Goal: Find contact information: Find contact information

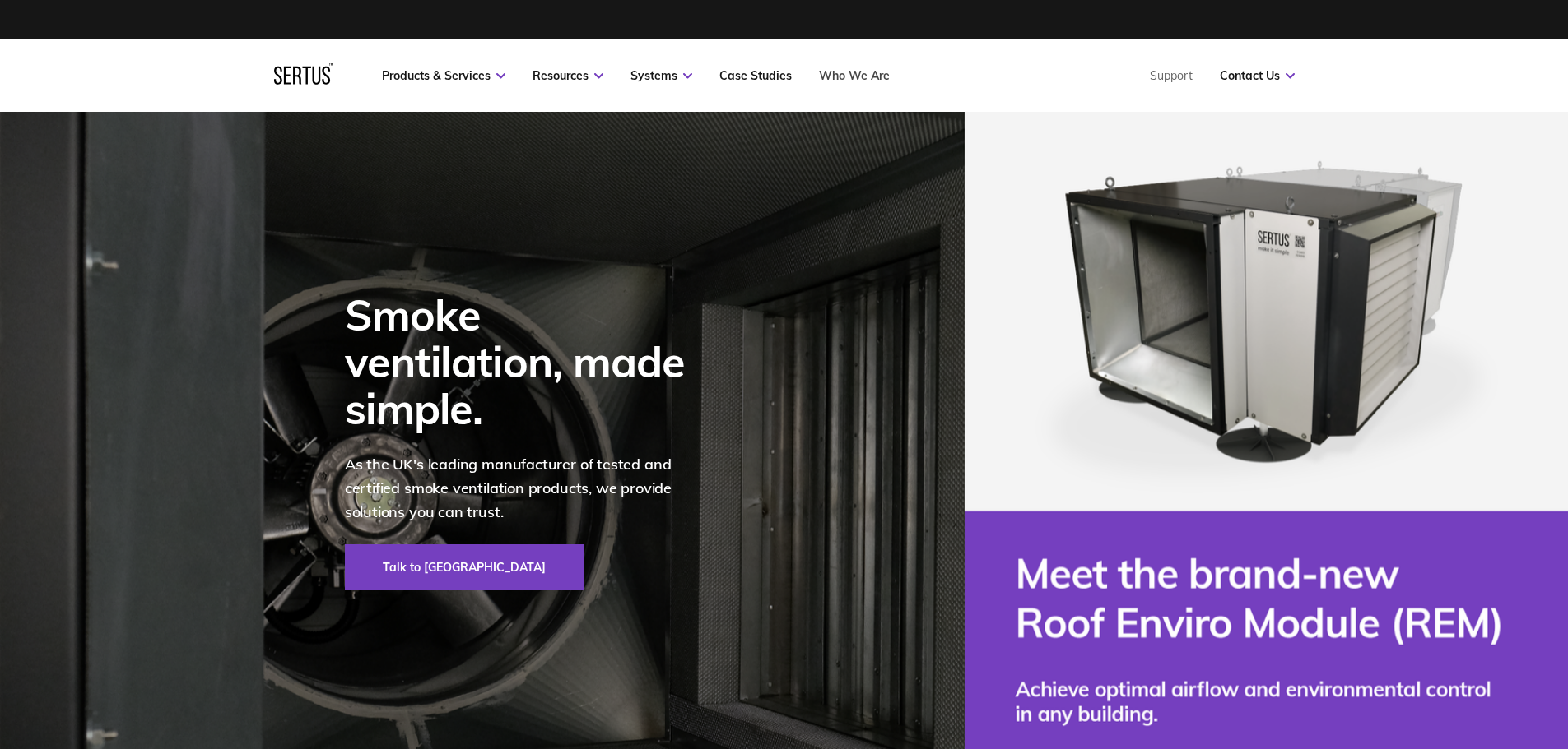
click at [840, 74] on link "Who We Are" at bounding box center [854, 76] width 70 height 15
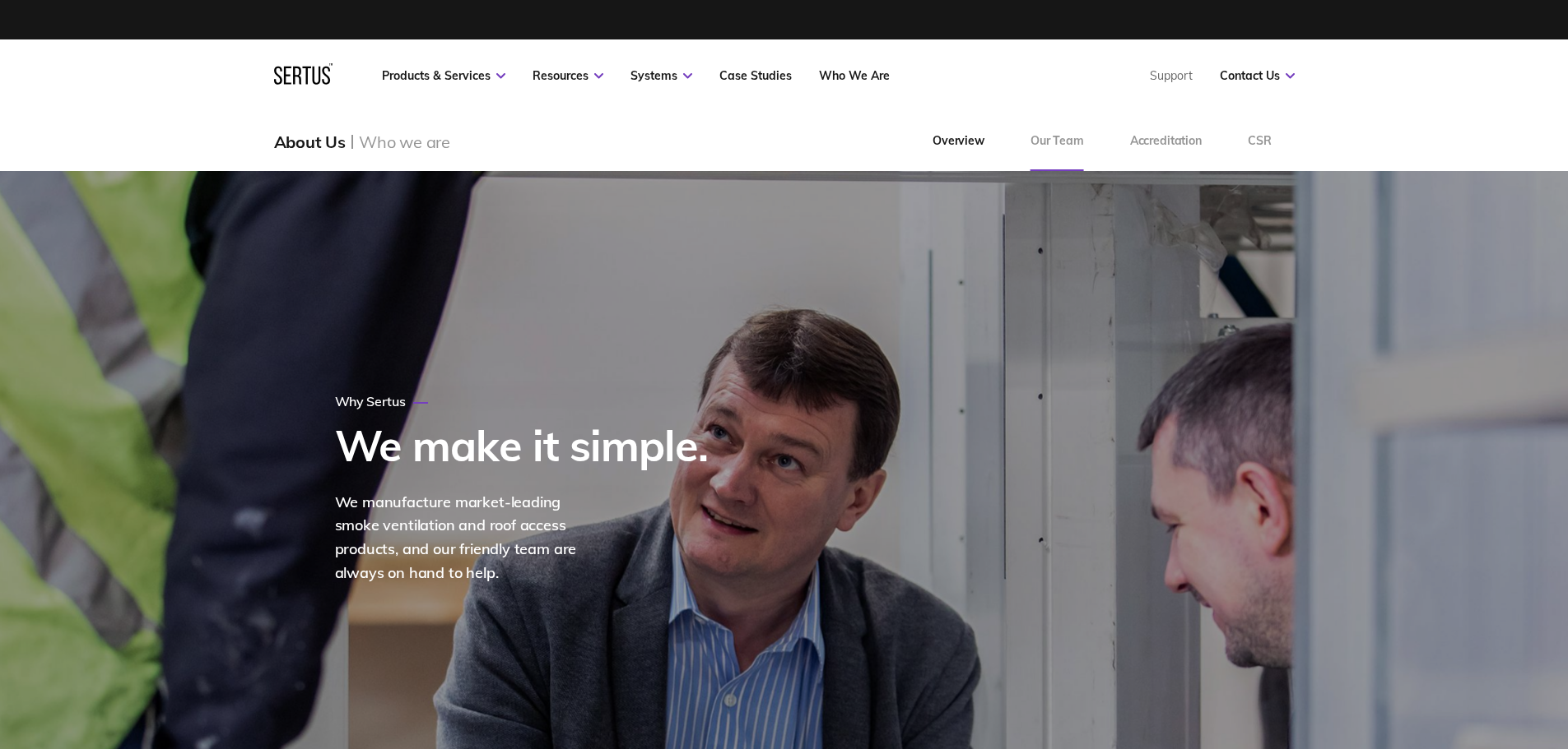
click at [1045, 137] on link "Our Team" at bounding box center [1057, 142] width 100 height 59
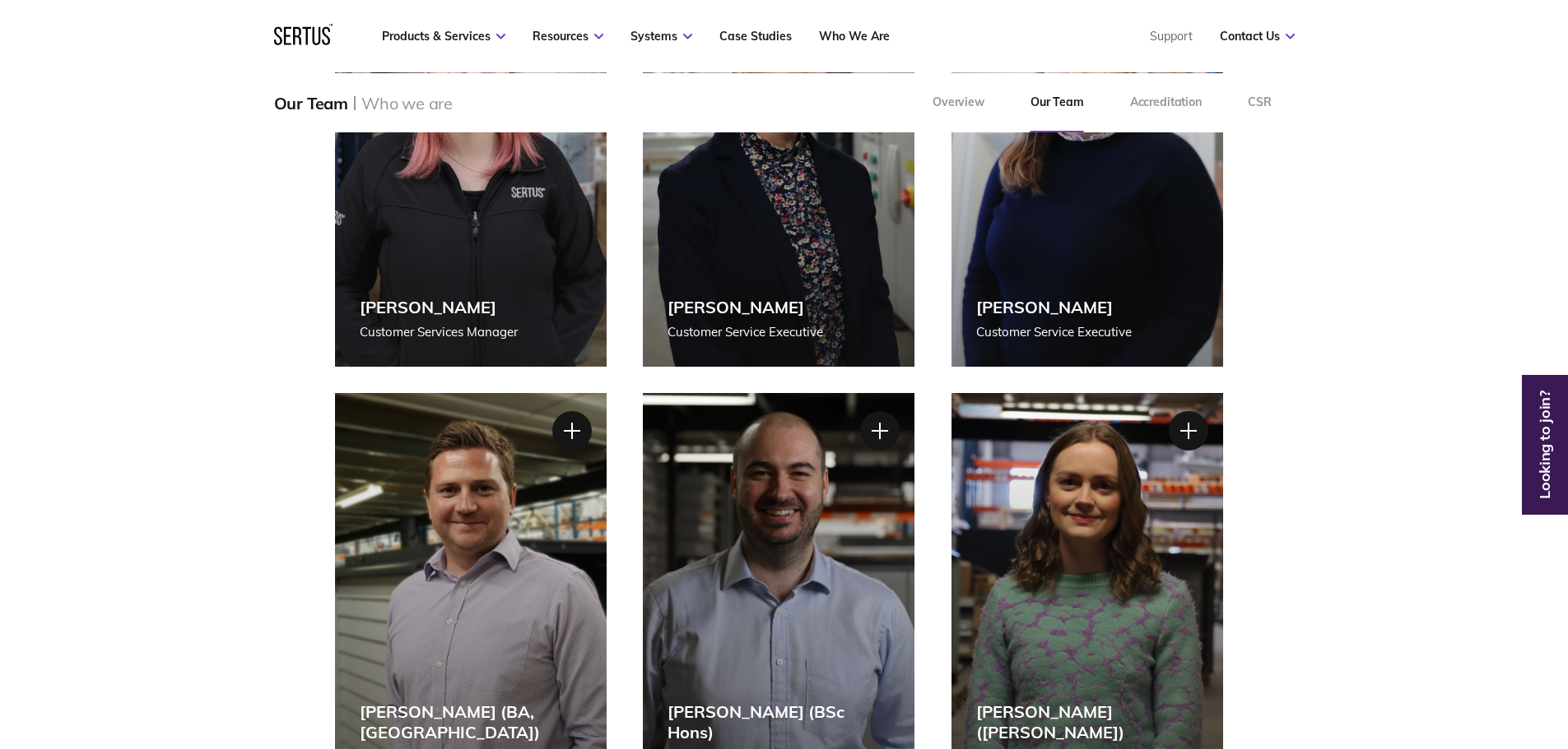
scroll to position [1398, 0]
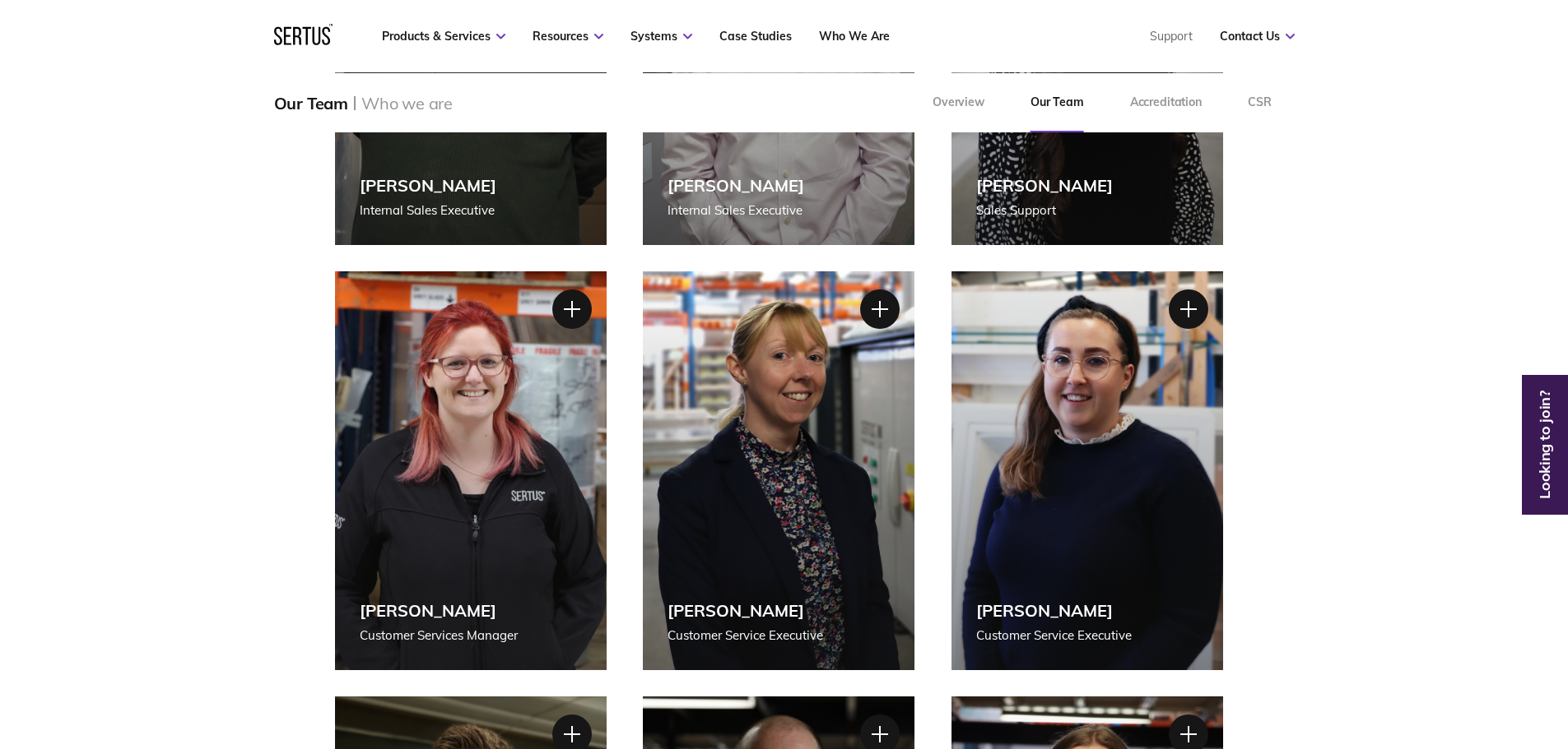
drag, startPoint x: 509, startPoint y: 444, endPoint x: 257, endPoint y: 385, distance: 258.8
click at [509, 444] on div "[PERSON_NAME] Customer Services Manager" at bounding box center [470, 470] width 271 height 399
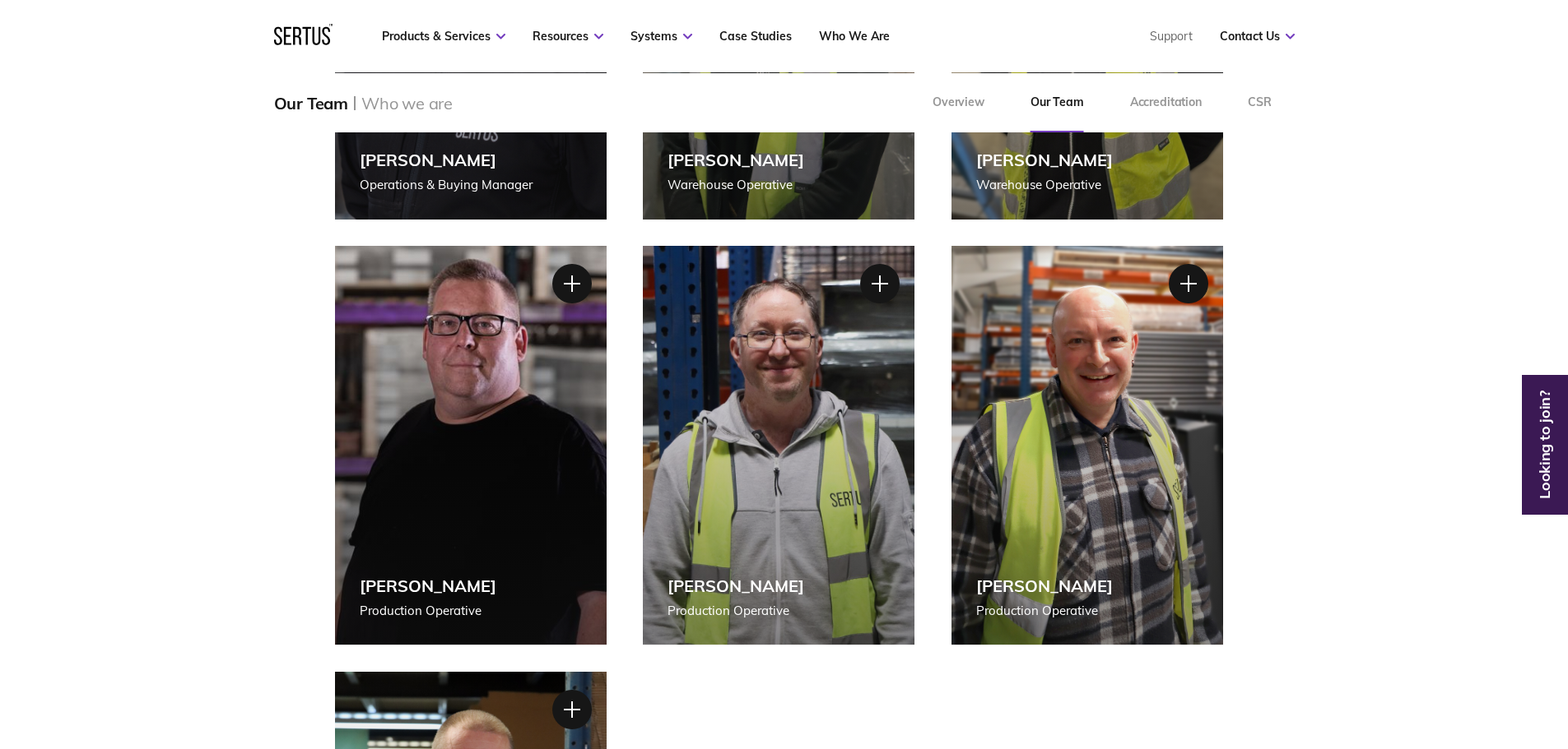
scroll to position [3126, 0]
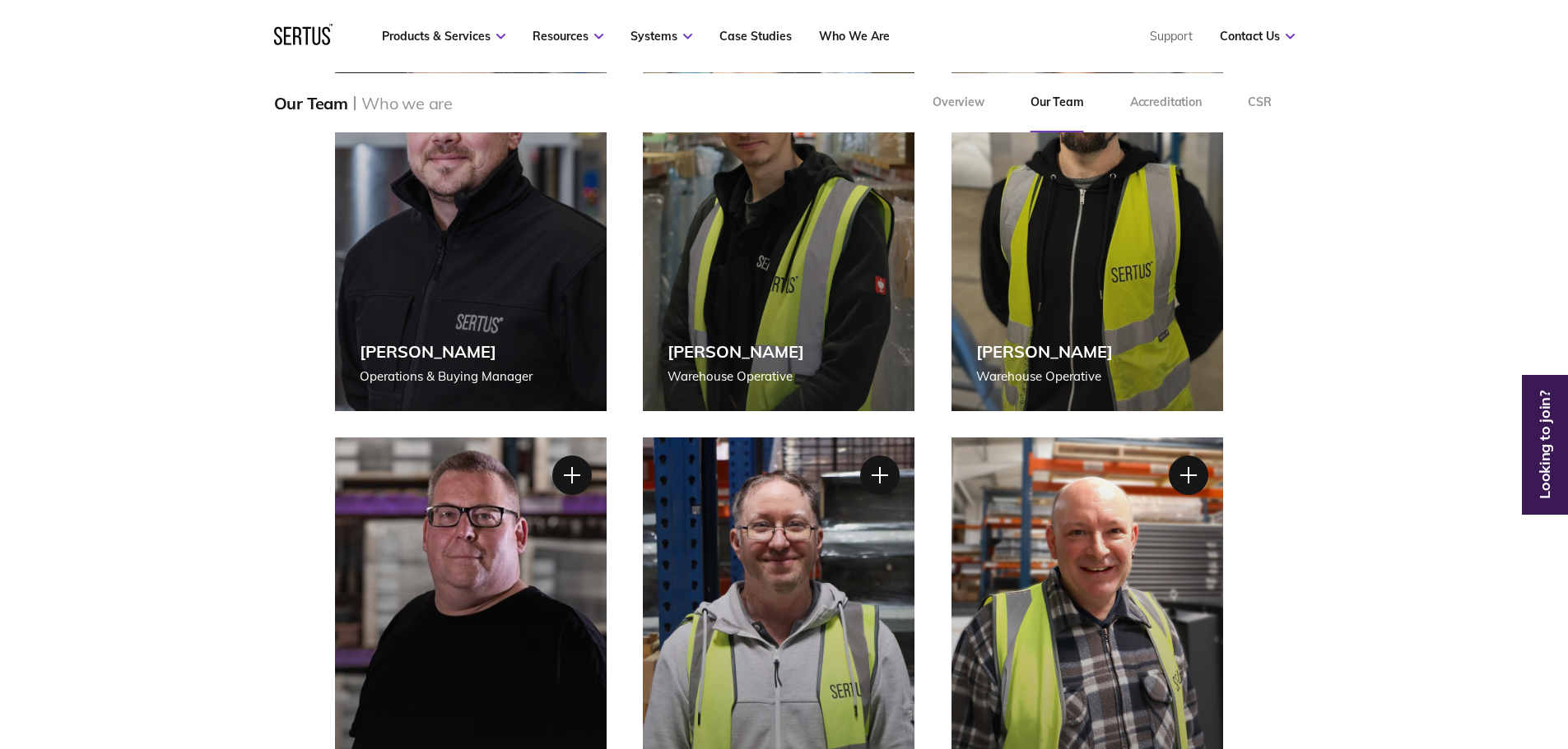
scroll to position [2934, 0]
